Goal: Task Accomplishment & Management: Manage account settings

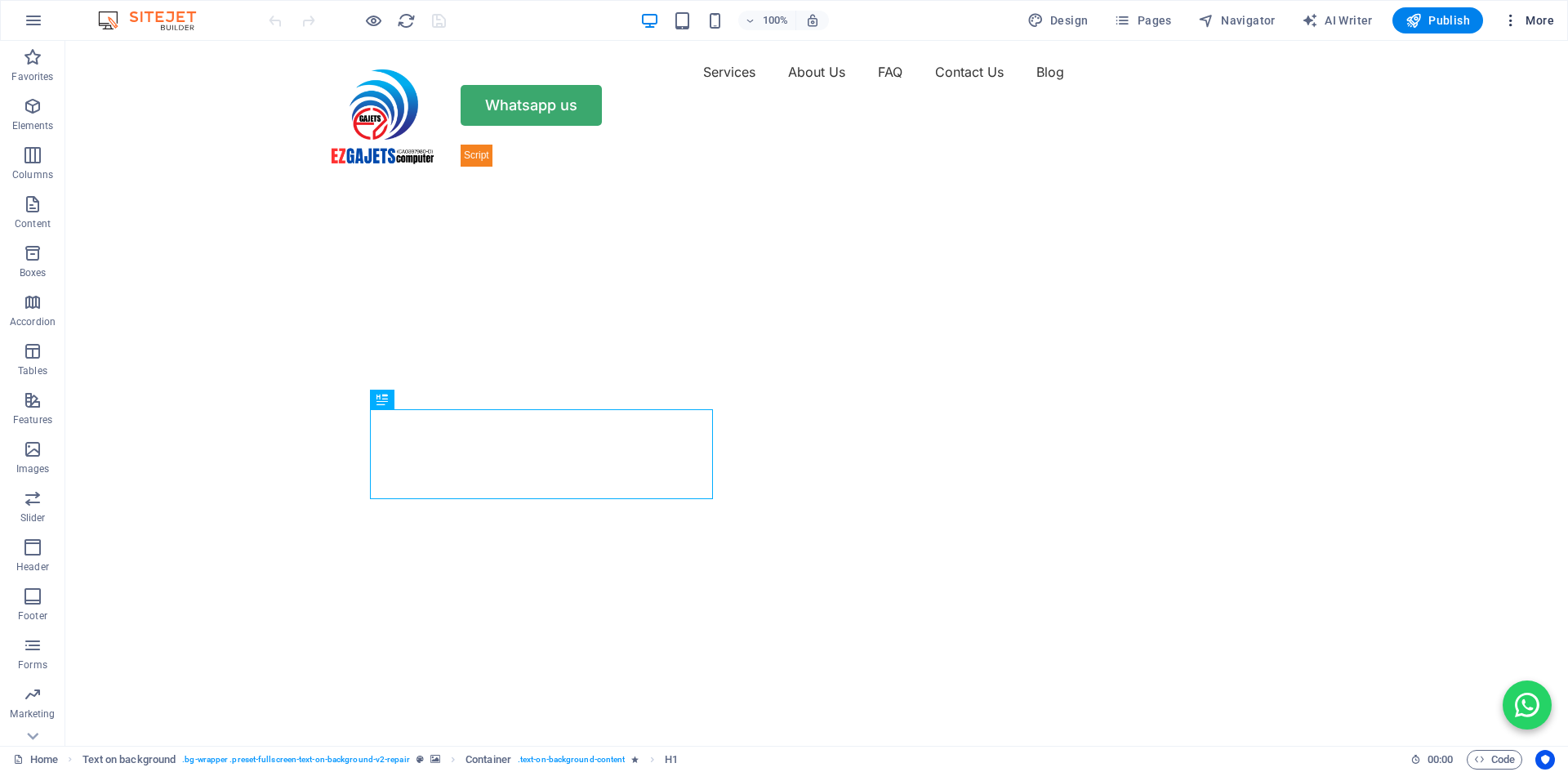
click at [1513, 20] on icon "button" at bounding box center [1510, 20] width 16 height 16
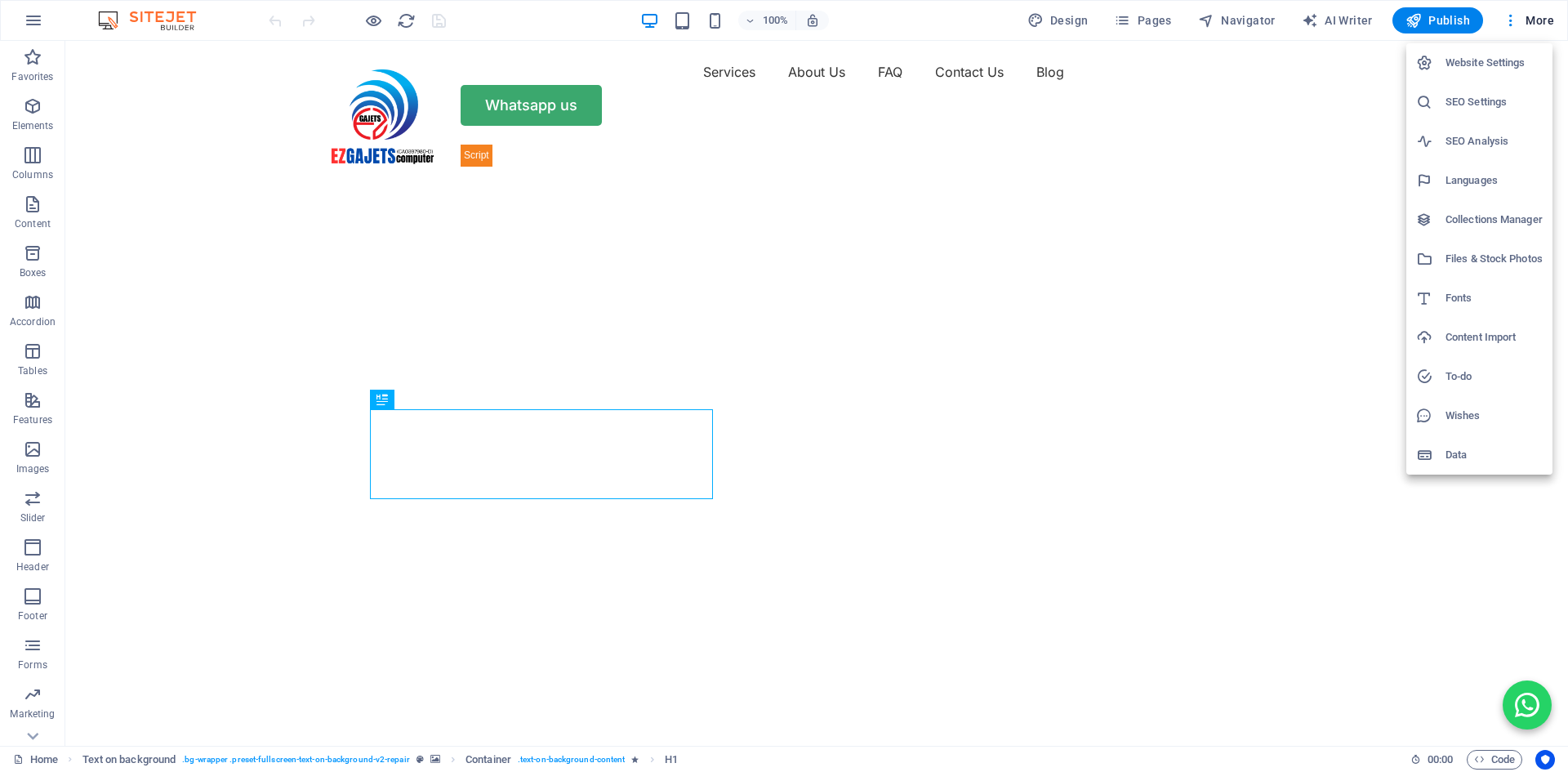
click at [1464, 94] on h6 "SEO Settings" at bounding box center [1494, 102] width 97 height 20
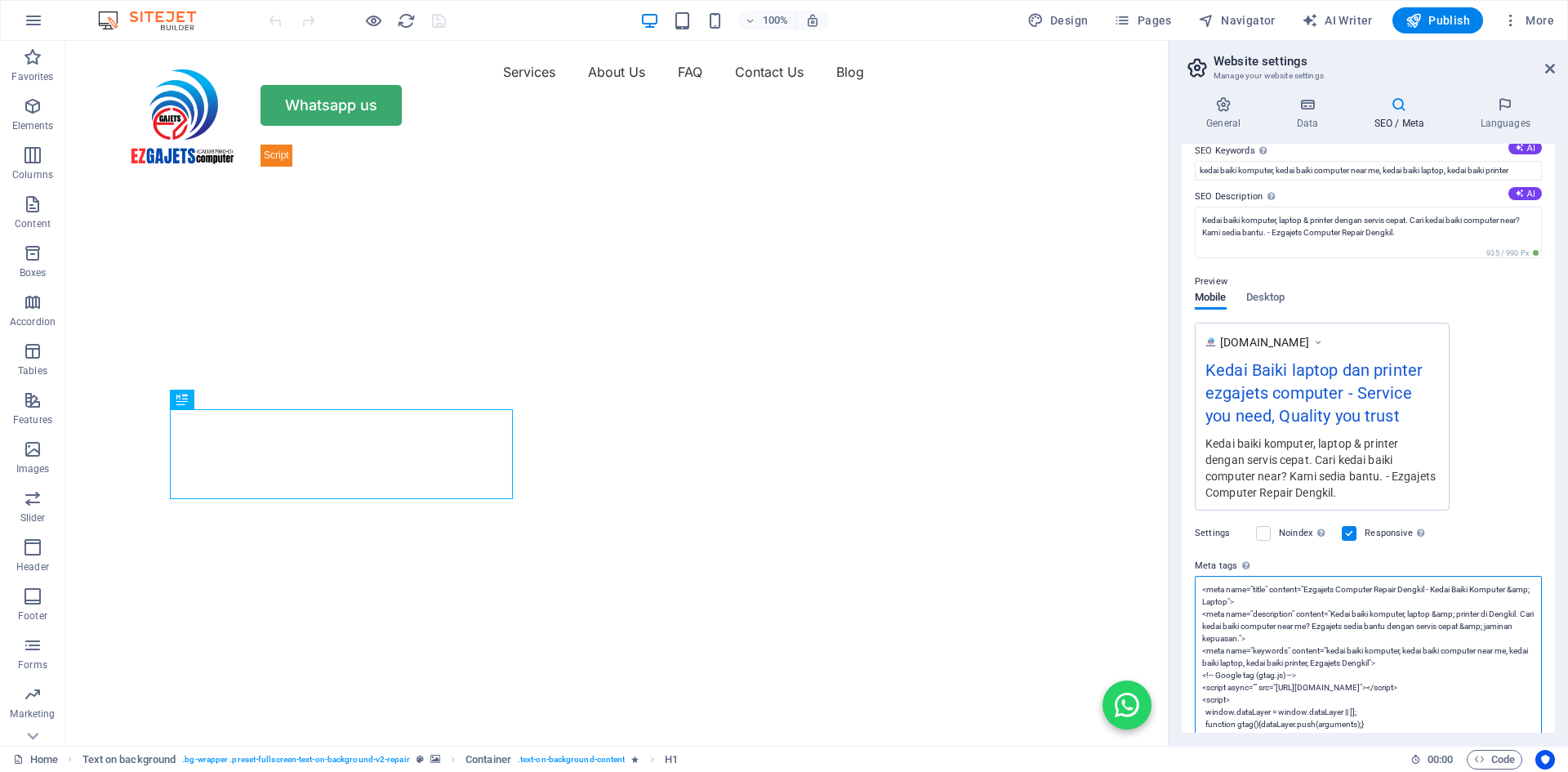
click at [1254, 620] on textarea "<meta name="title" content="Ezgajets Computer Repair Dengkil - Kedai Baiki Komp…" at bounding box center [1368, 694] width 347 height 235
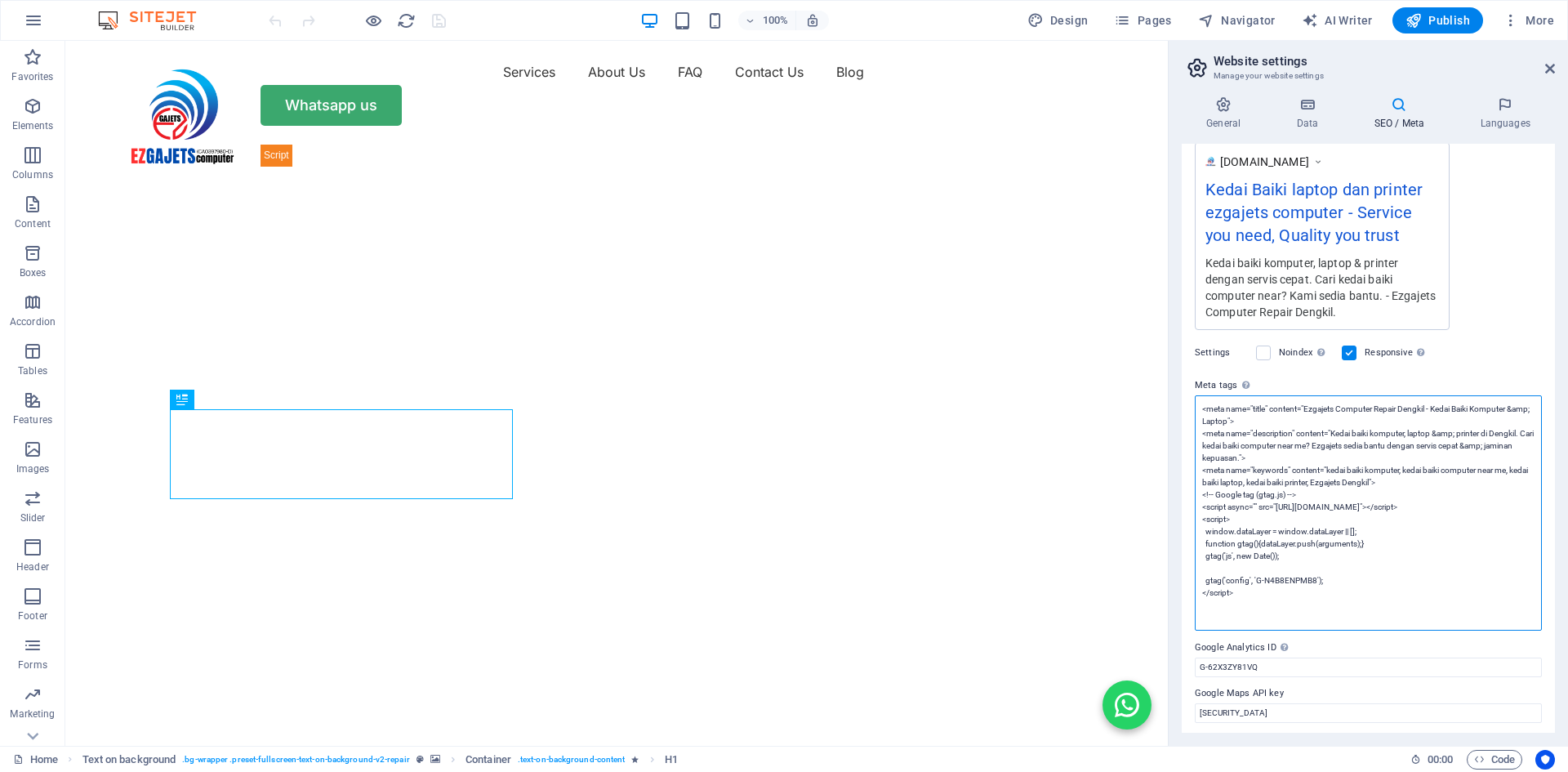
scroll to position [291, 0]
paste textarea "<script async src="[URL][DOMAIN_NAME]" crossorigin="anonymous"></script>"
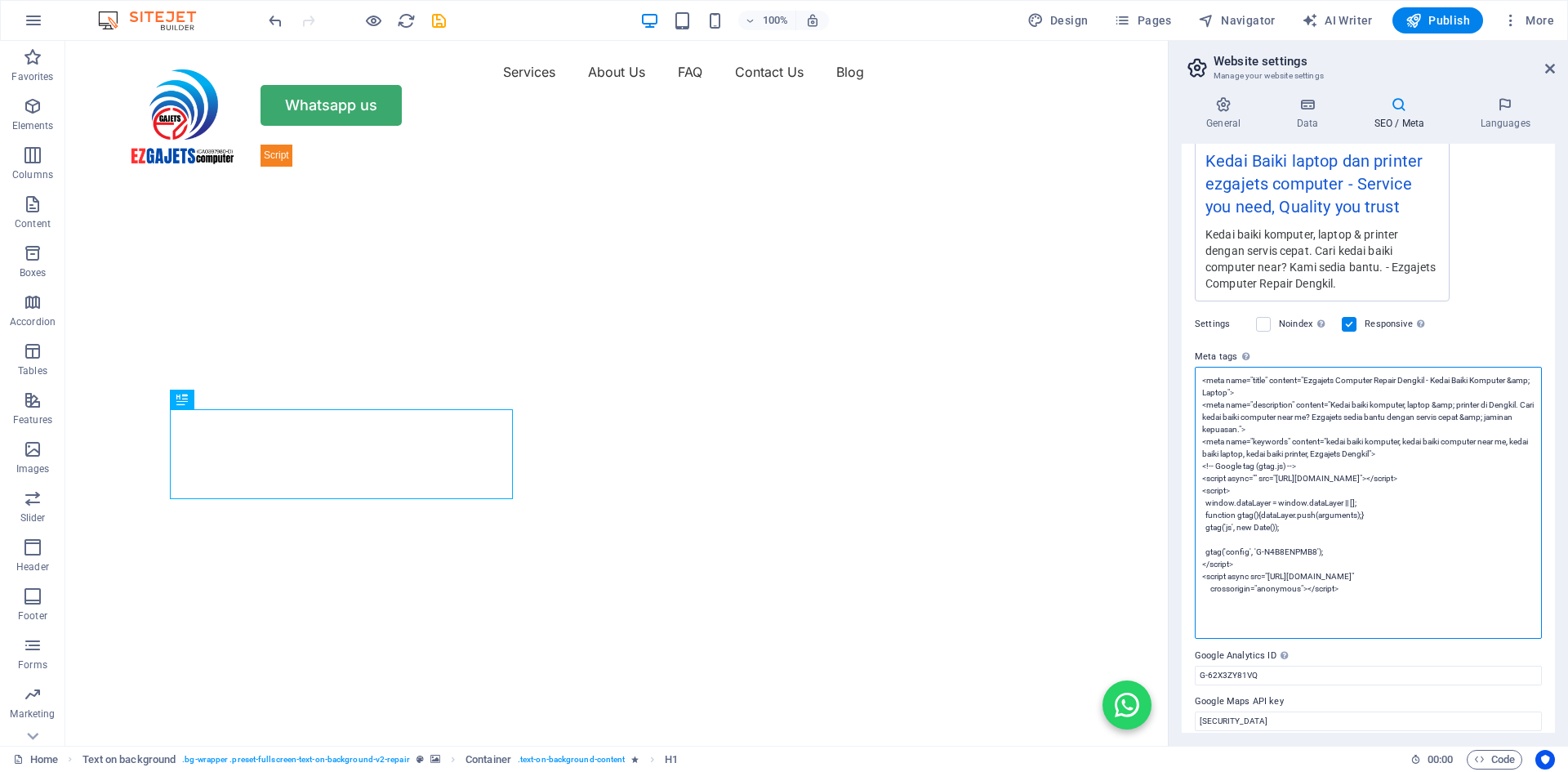
scroll to position [328, 0]
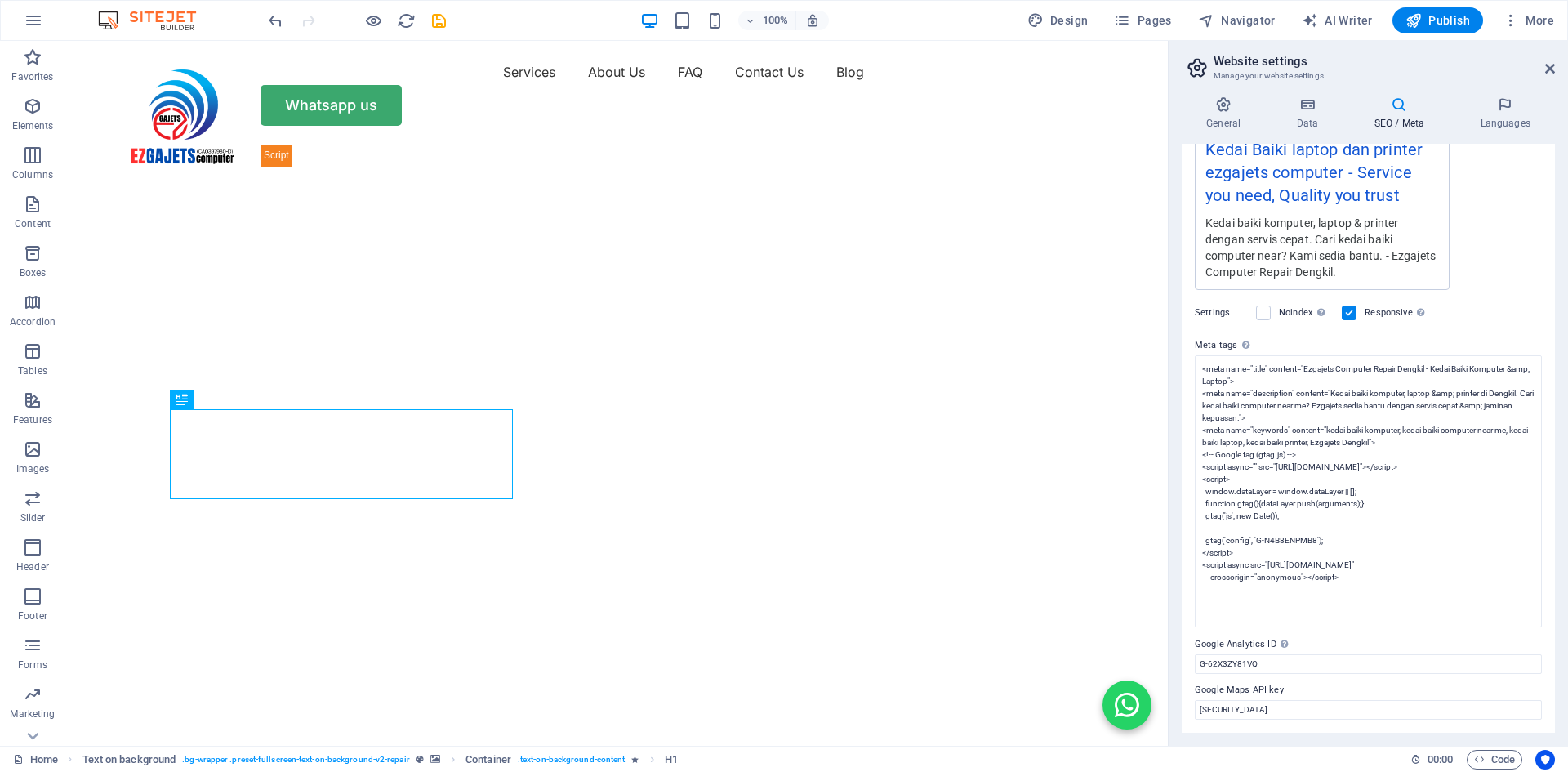
type textarea "<meta name="title" content="Ezgajets Computer Repair Dengkil - Kedai Baiki Komp…"
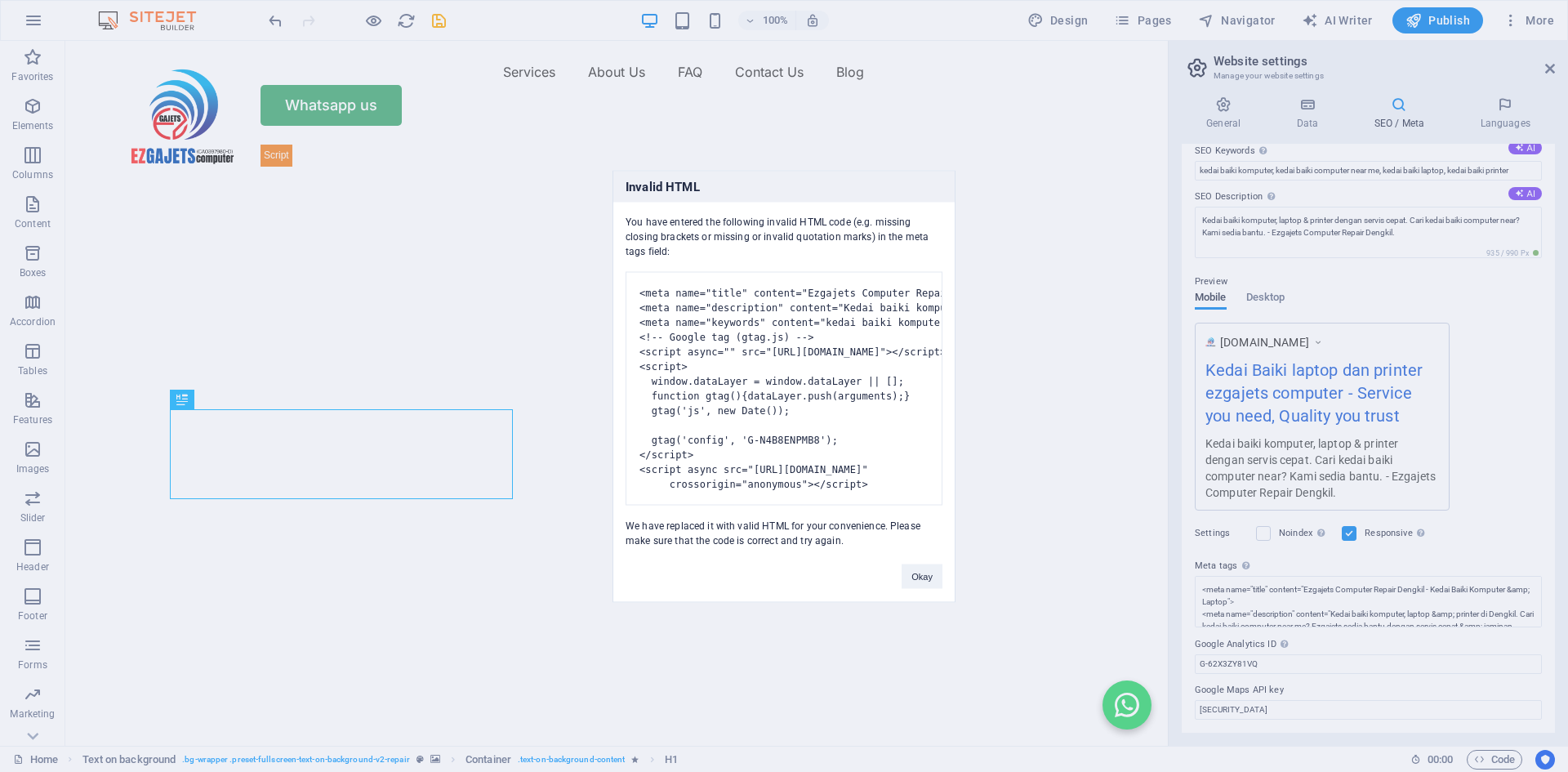
click at [1509, 336] on body "EZGAJETS COMPUTER Home (en) Favorites Elements Columns Content Boxes Accordion …" at bounding box center [784, 386] width 1568 height 772
click at [922, 589] on button "Okay" at bounding box center [922, 576] width 41 height 25
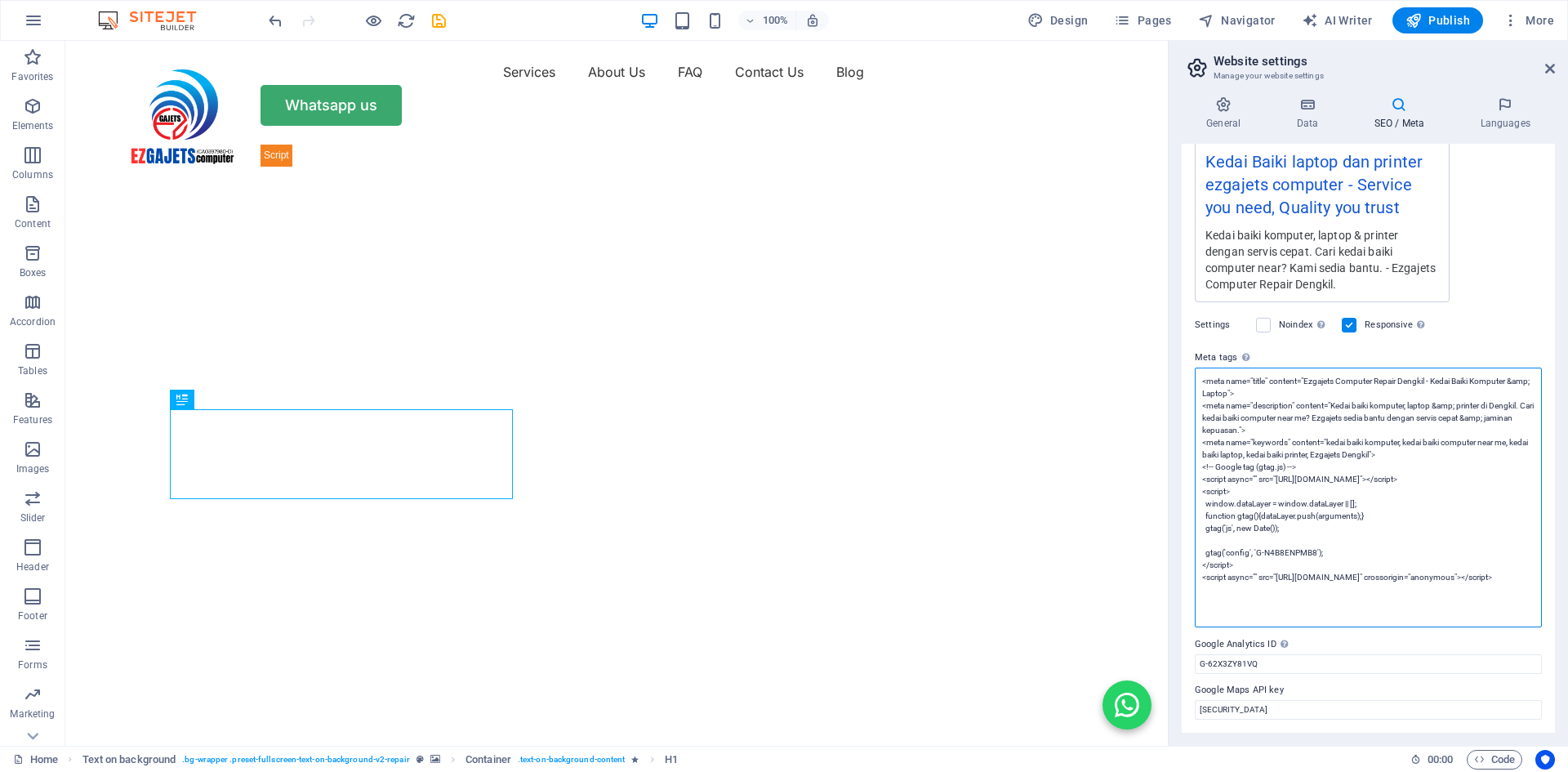
click at [1481, 612] on textarea "<meta name="title" content="Ezgajets Computer Repair Dengkil - Kedai Baiki Komp…" at bounding box center [1368, 497] width 347 height 260
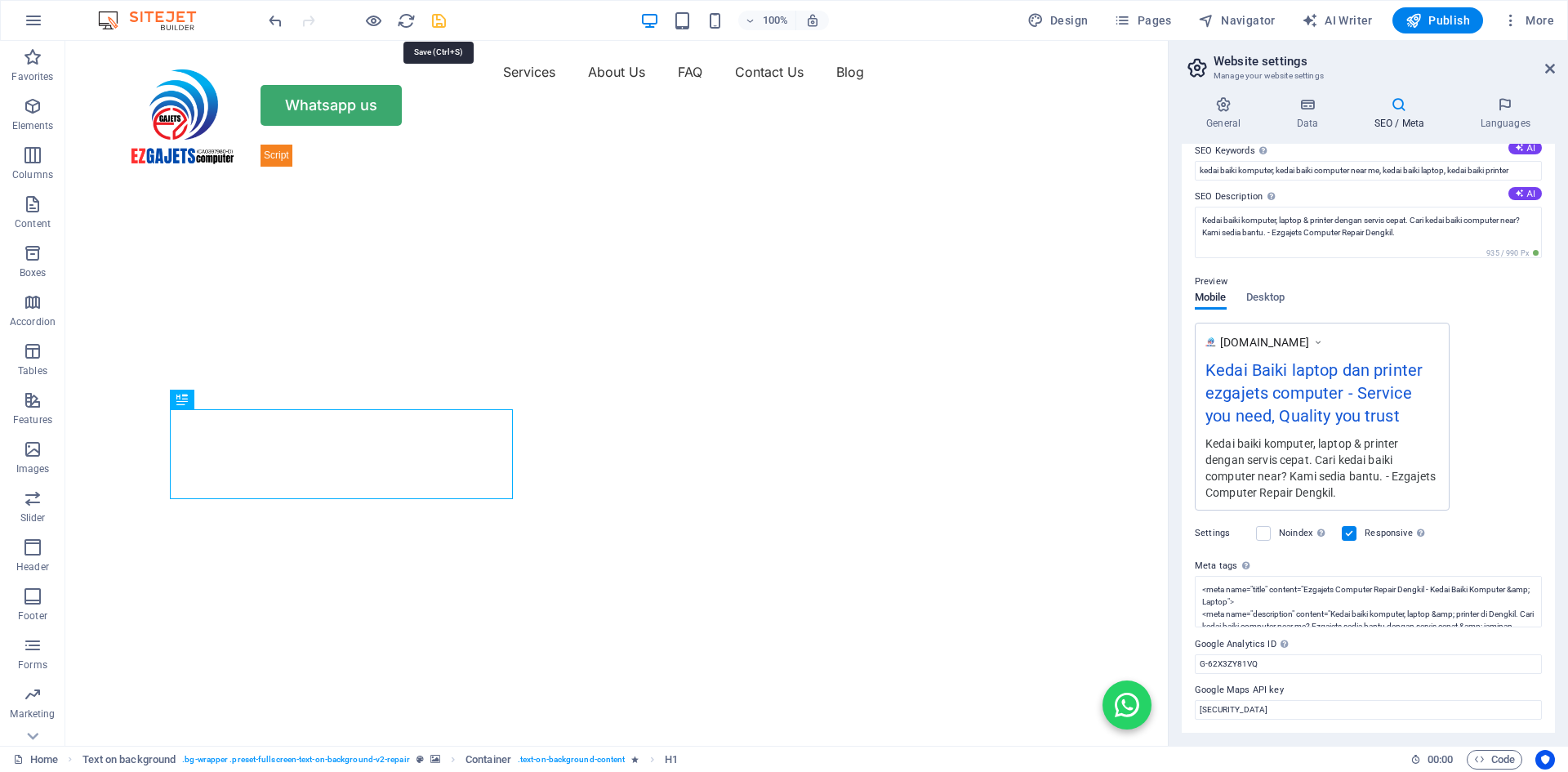
click at [436, 20] on icon "save" at bounding box center [439, 20] width 19 height 19
